Goal: Information Seeking & Learning: Learn about a topic

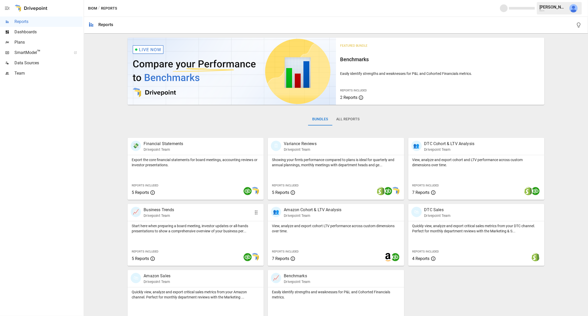
click at [195, 224] on p "Start here when preparing a board meeting, investor updates or all-hands presen…" at bounding box center [196, 228] width 128 height 10
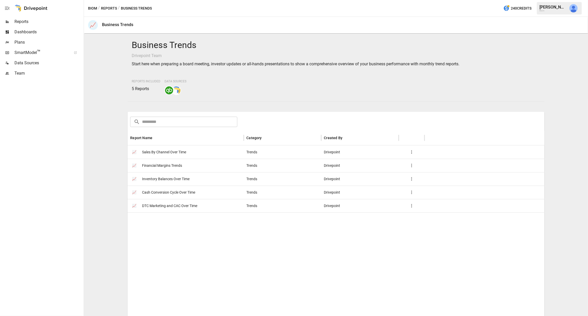
click at [172, 165] on span "Financial Margins Trends" at bounding box center [162, 165] width 40 height 13
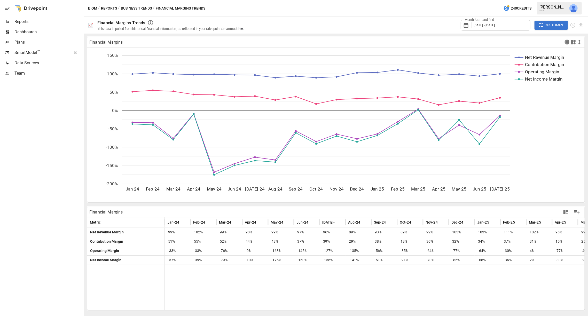
click at [136, 9] on button "Business Trends" at bounding box center [136, 8] width 31 height 6
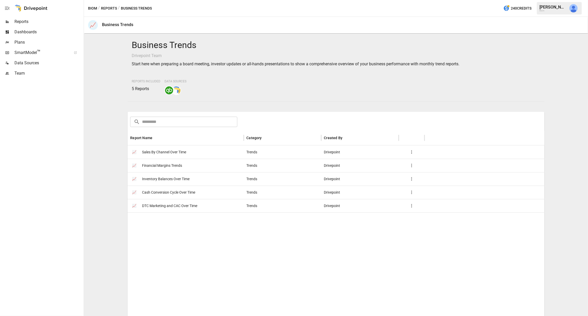
click at [174, 206] on span "DTC Marketing and CAC Over Time" at bounding box center [169, 205] width 55 height 13
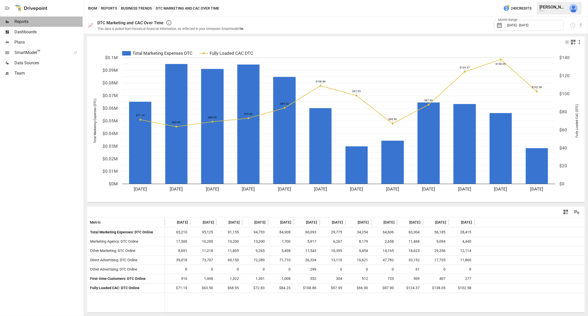
click at [30, 23] on span "Reports" at bounding box center [48, 22] width 68 height 6
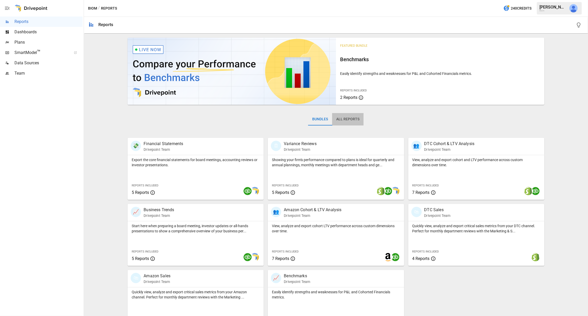
click at [346, 118] on button "All Reports" at bounding box center [347, 119] width 31 height 12
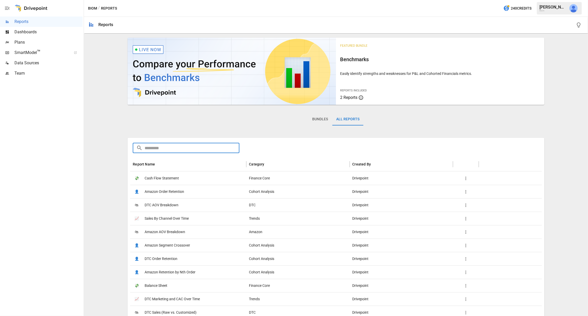
click at [158, 149] on input "text" at bounding box center [192, 148] width 94 height 10
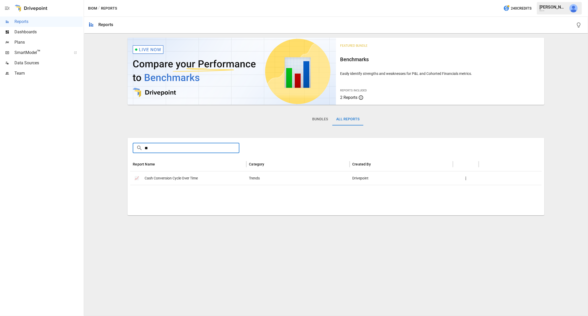
type input "*"
click at [162, 148] on input "******" at bounding box center [192, 148] width 94 height 10
type input "******"
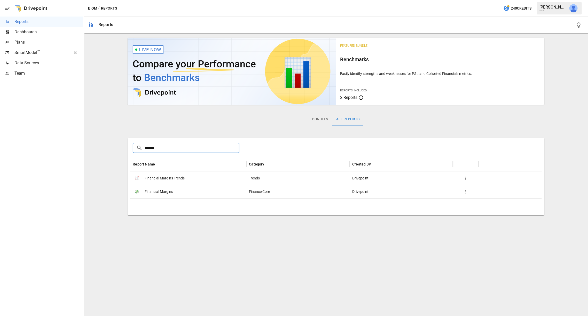
click at [163, 193] on span "Financial Margins" at bounding box center [159, 191] width 28 height 13
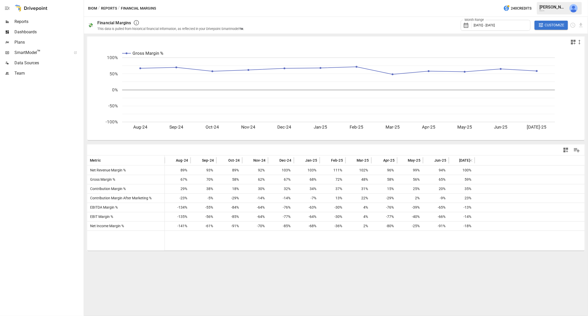
click at [109, 9] on button "Reports" at bounding box center [109, 8] width 16 height 6
click at [484, 26] on span "[DATE] - [DATE]" at bounding box center [484, 25] width 21 height 4
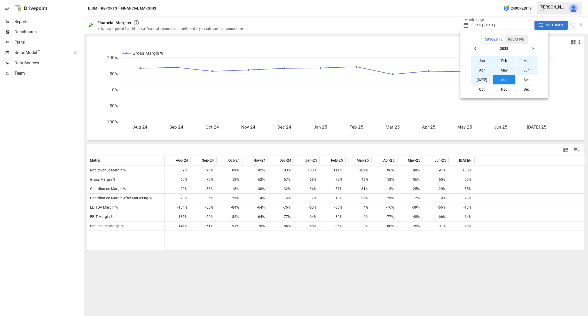
click at [482, 60] on button "Jan" at bounding box center [482, 60] width 22 height 9
click at [504, 82] on button "Aug" at bounding box center [504, 79] width 22 height 9
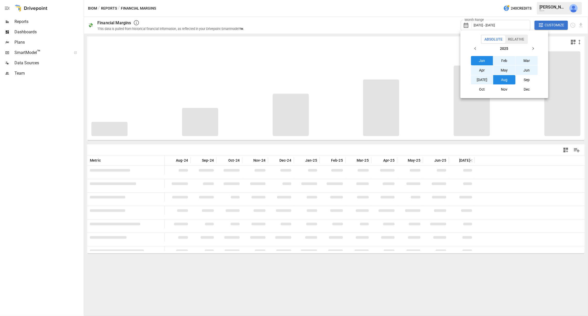
click at [414, 25] on div at bounding box center [294, 158] width 588 height 316
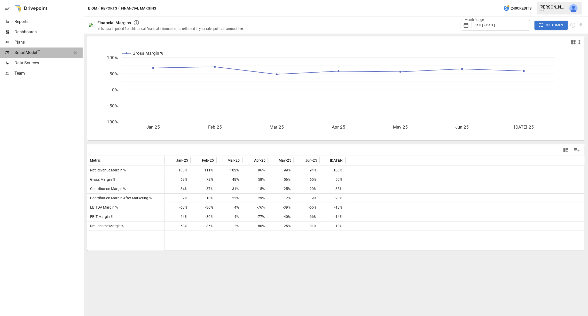
click at [34, 53] on span "SmartModel ™" at bounding box center [41, 53] width 54 height 6
